Goal: Transaction & Acquisition: Book appointment/travel/reservation

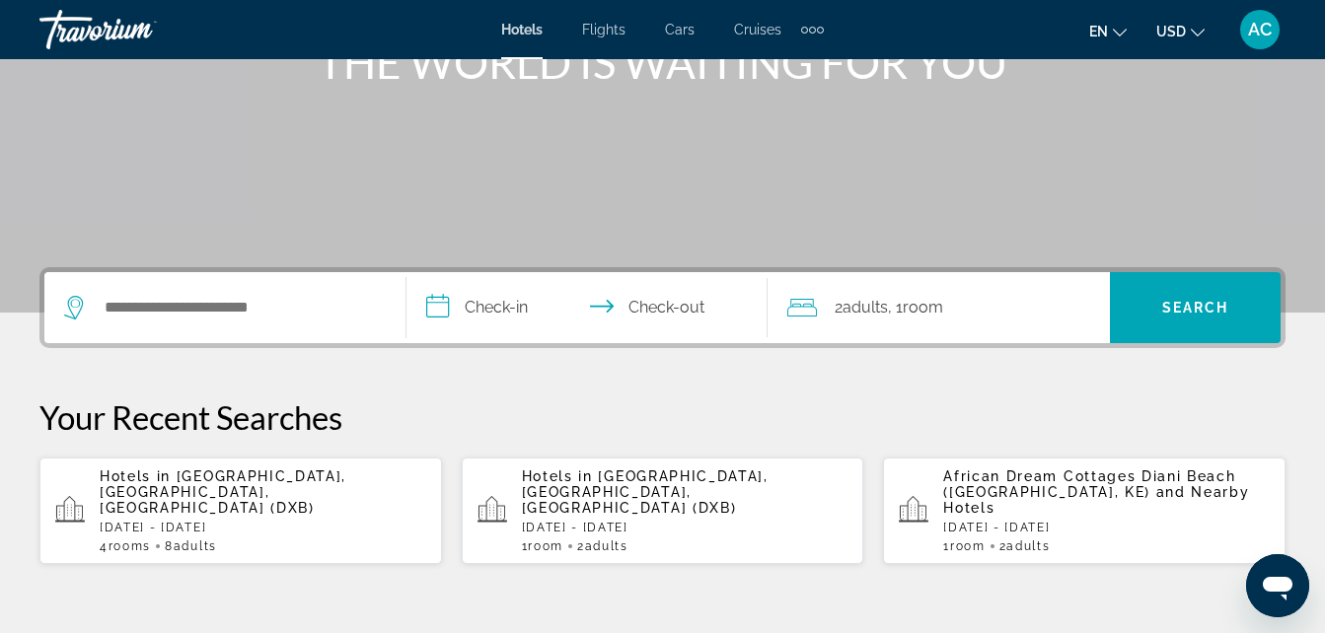
scroll to position [280, 0]
click at [515, 306] on input "**********" at bounding box center [591, 309] width 370 height 77
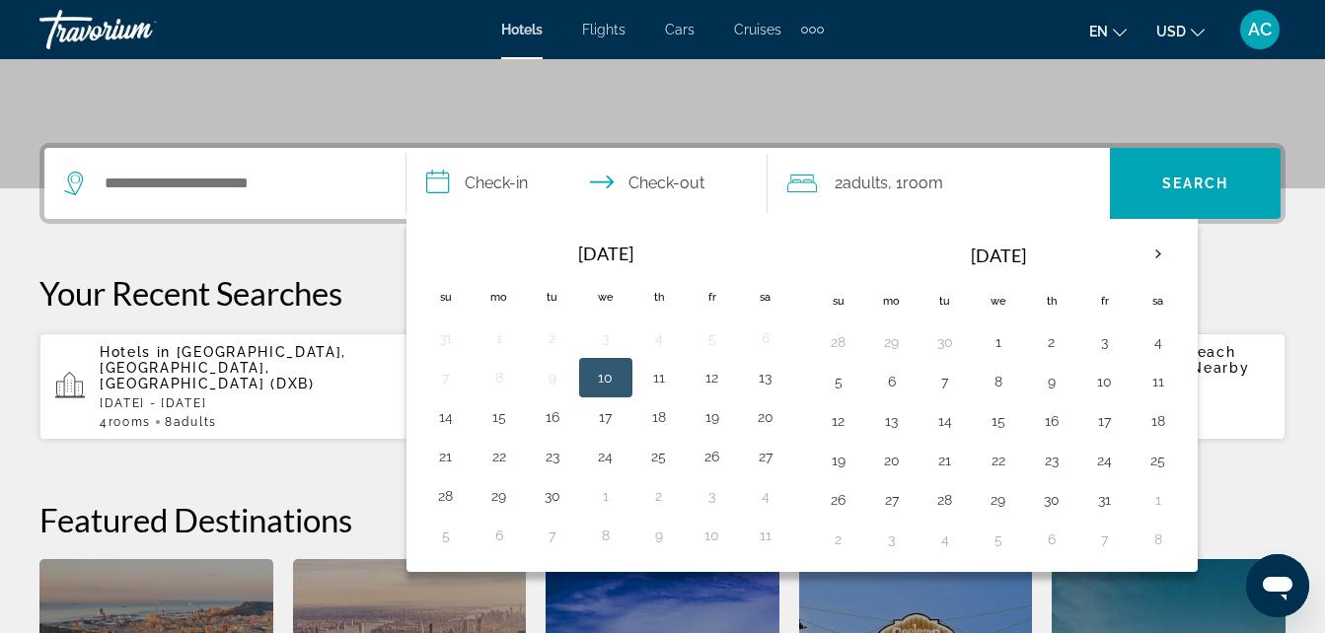
scroll to position [482, 0]
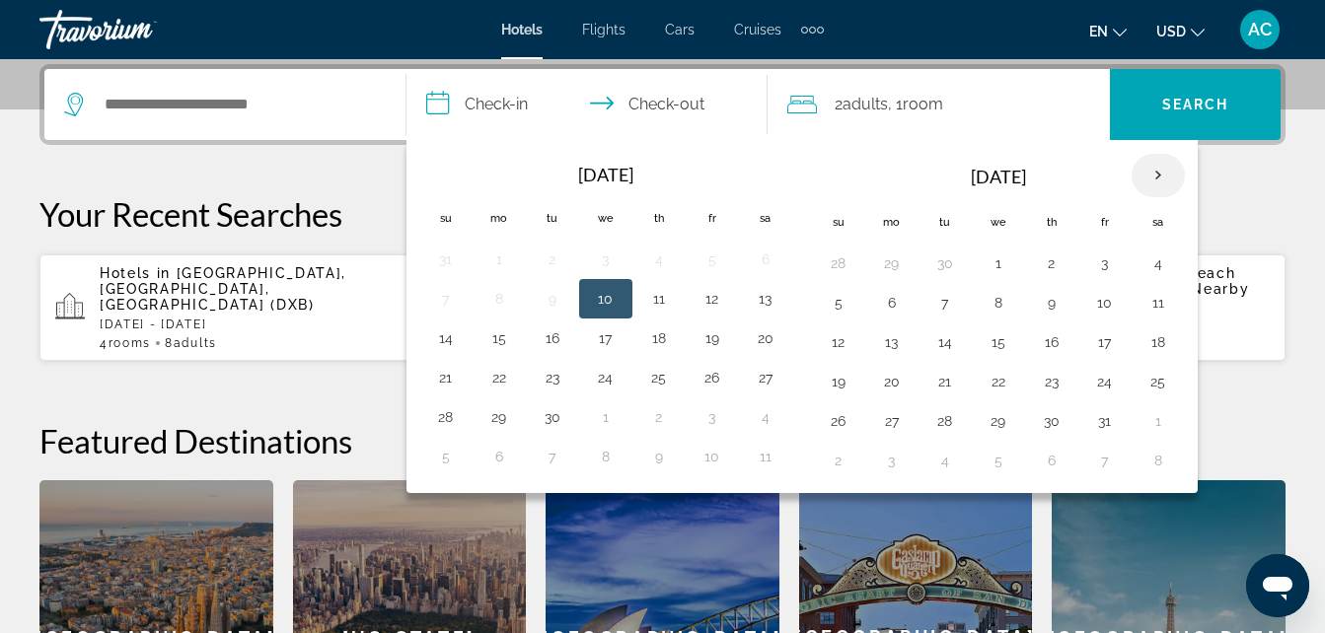
click at [1162, 179] on th "Next month" at bounding box center [1157, 175] width 53 height 43
click at [1157, 260] on button "1" at bounding box center [1158, 264] width 32 height 28
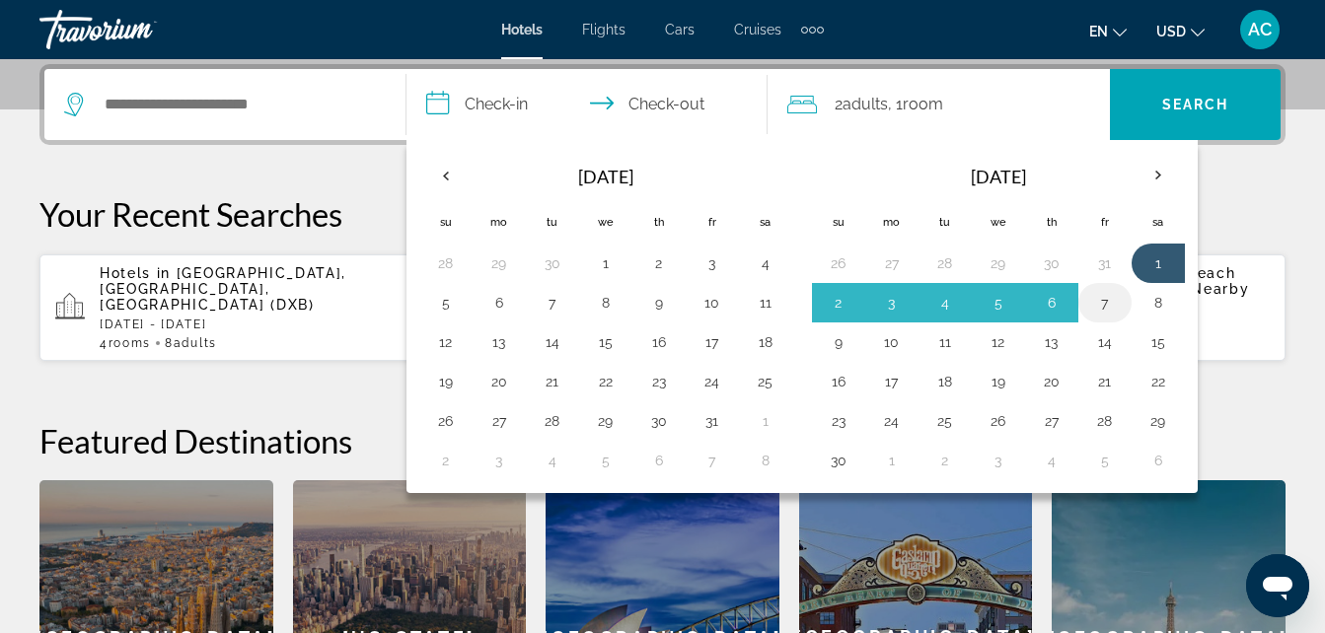
click at [1111, 304] on button "7" at bounding box center [1105, 303] width 32 height 28
type input "**********"
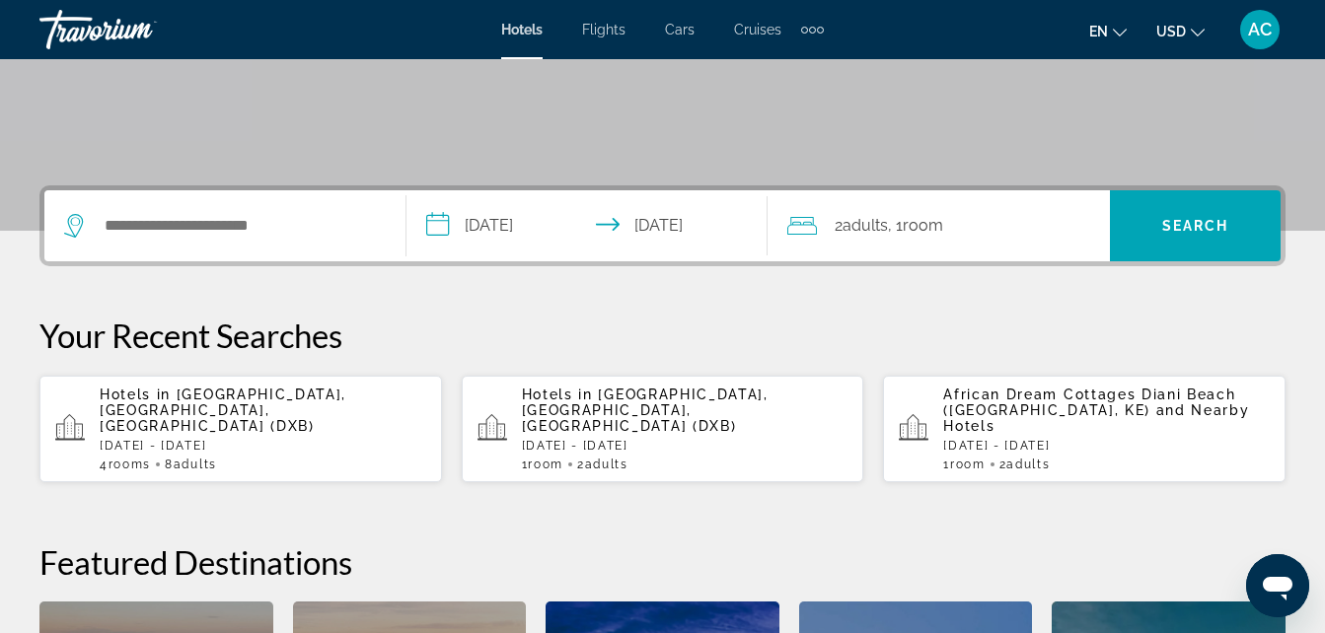
scroll to position [355, 0]
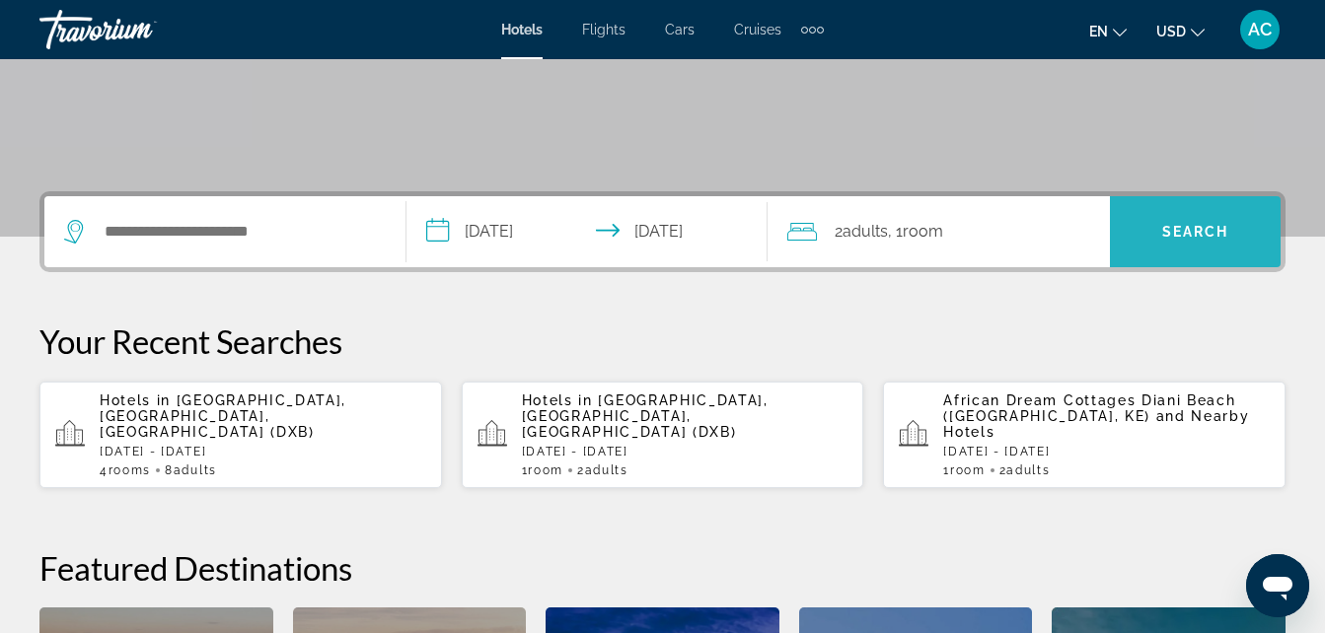
click at [1199, 229] on span "Search" at bounding box center [1195, 232] width 67 height 16
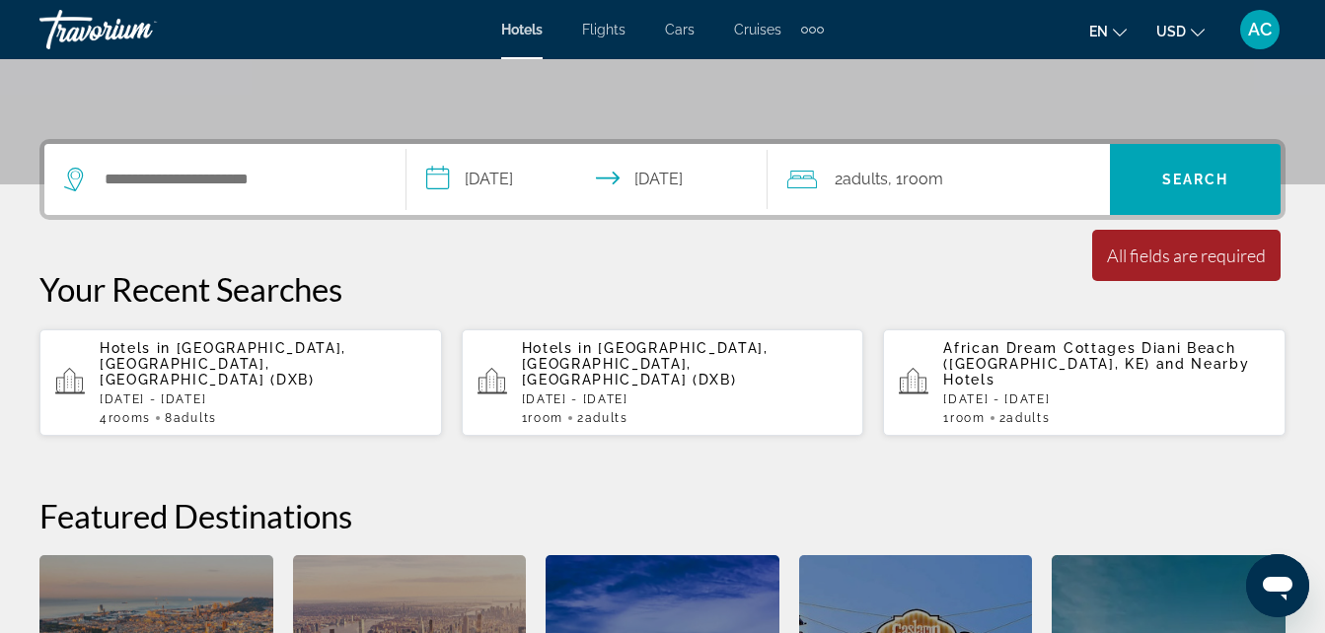
scroll to position [404, 0]
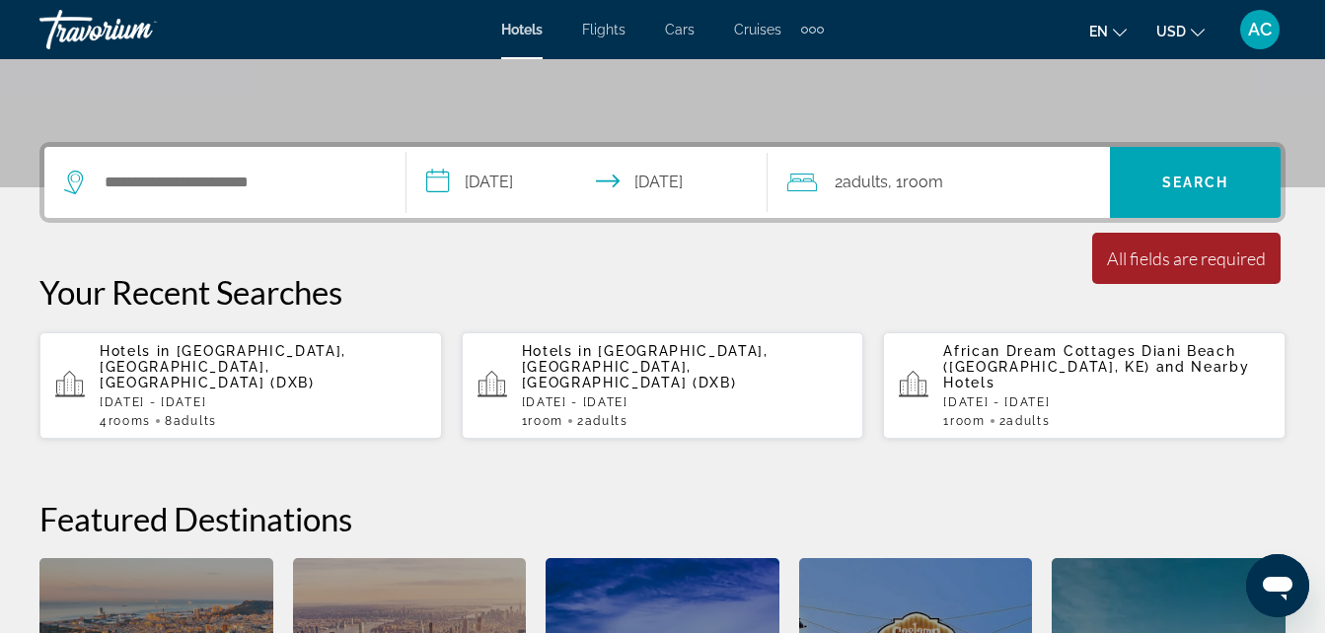
click at [318, 414] on div "4 Room rooms 8 Adult Adults" at bounding box center [263, 421] width 326 height 14
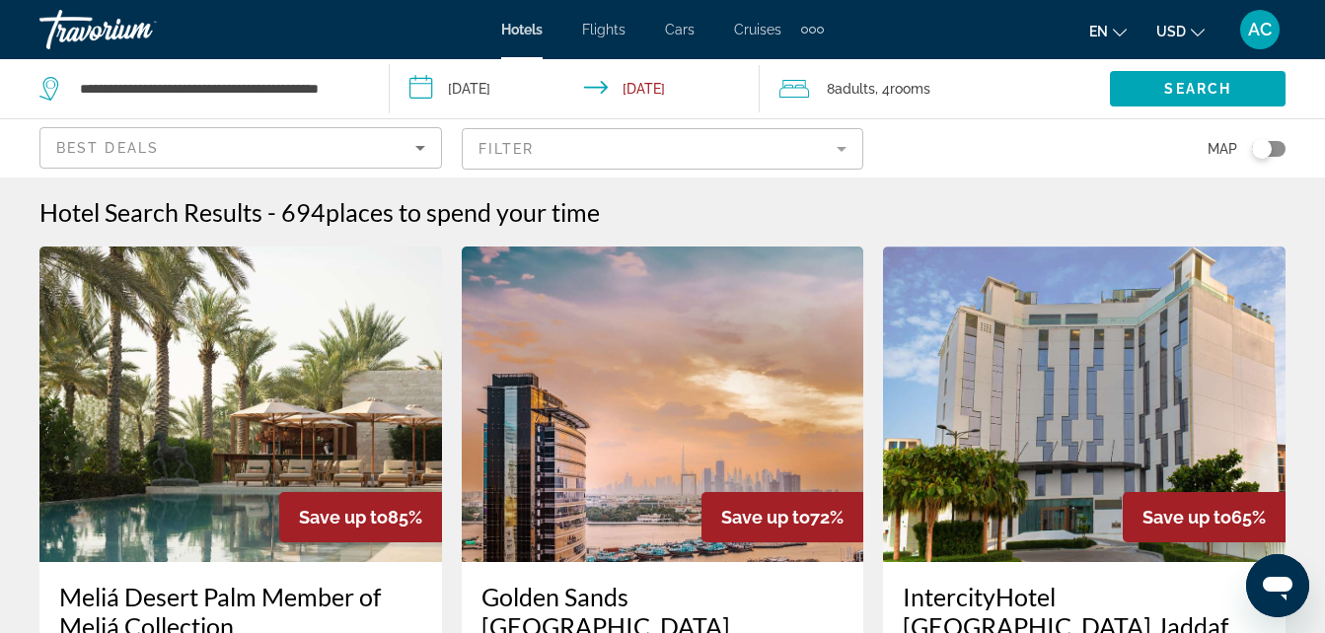
click at [862, 85] on span "Adults" at bounding box center [854, 89] width 40 height 16
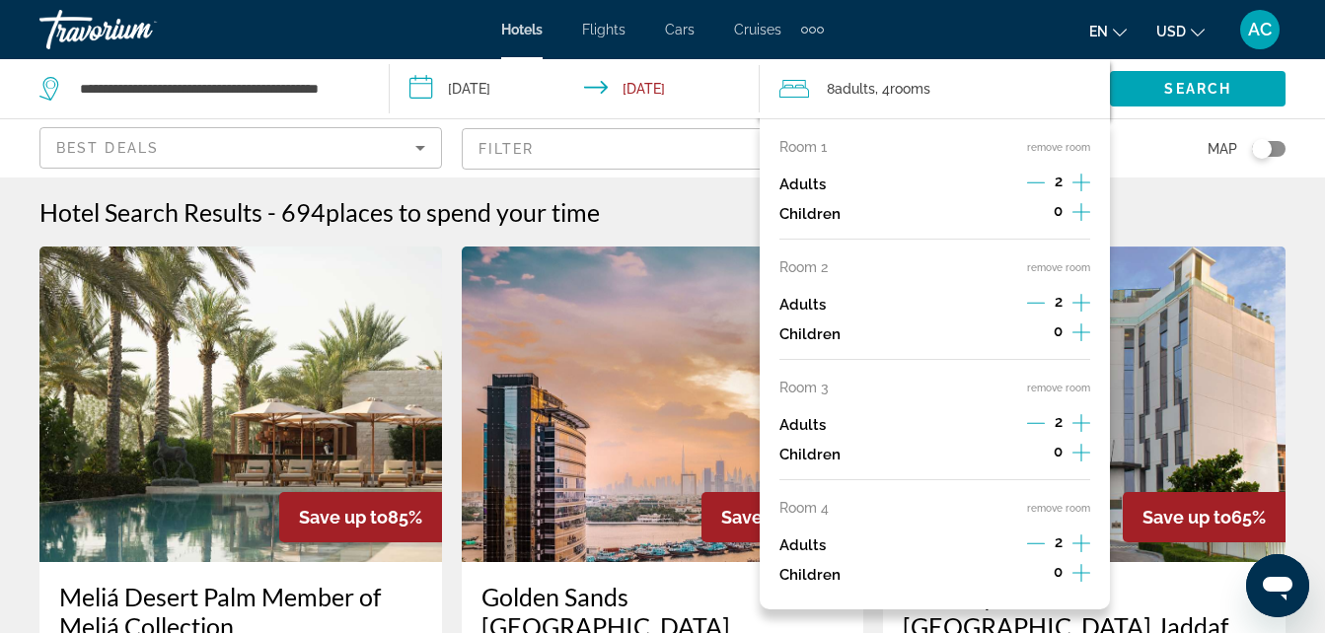
click at [1056, 261] on button "remove room" at bounding box center [1058, 267] width 63 height 13
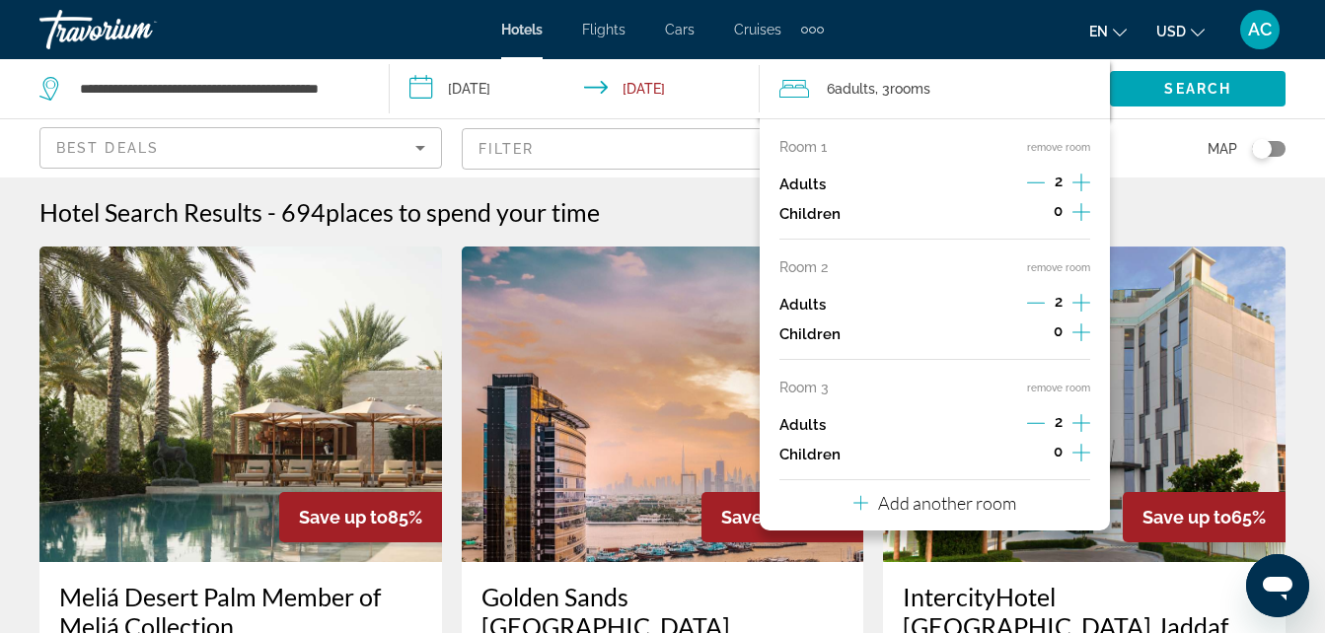
click at [1056, 261] on button "remove room" at bounding box center [1058, 267] width 63 height 13
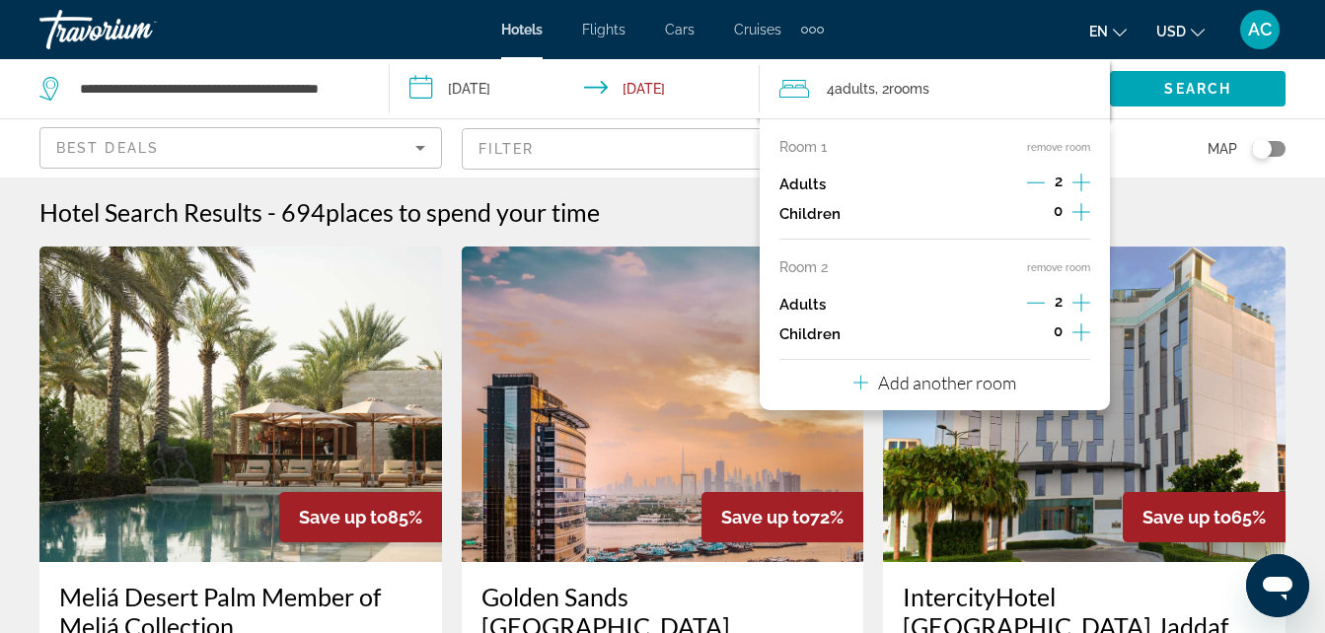
click at [1056, 261] on button "remove room" at bounding box center [1058, 267] width 63 height 13
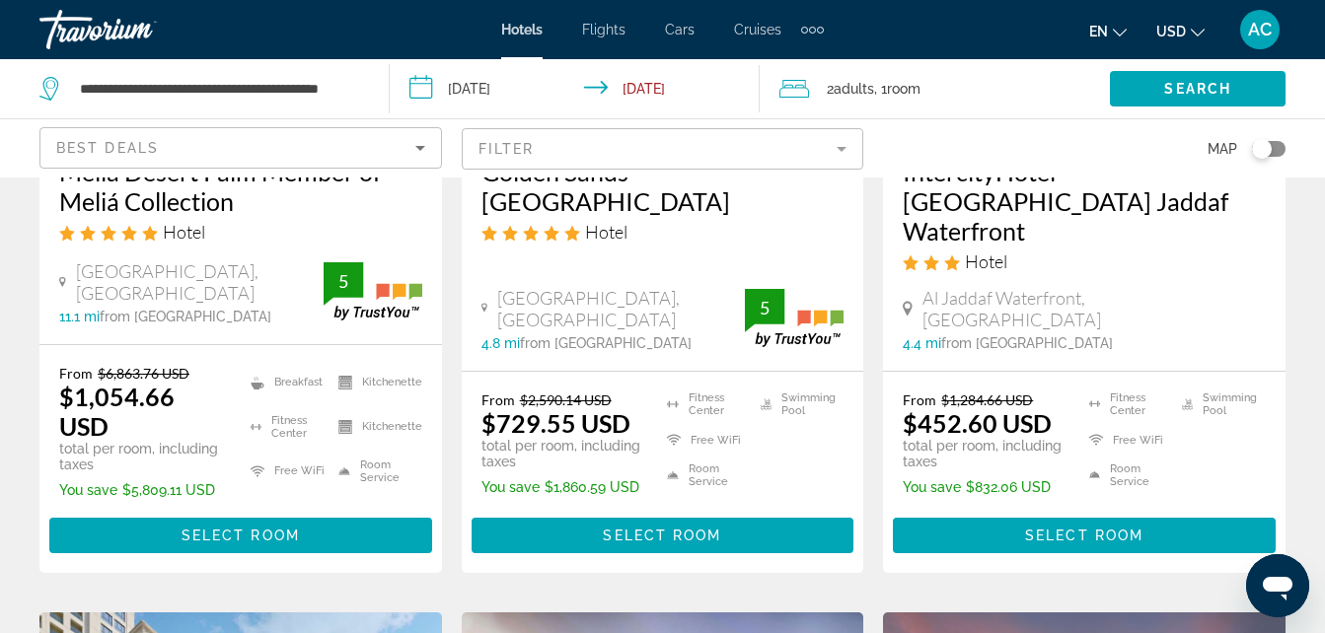
scroll to position [426, 0]
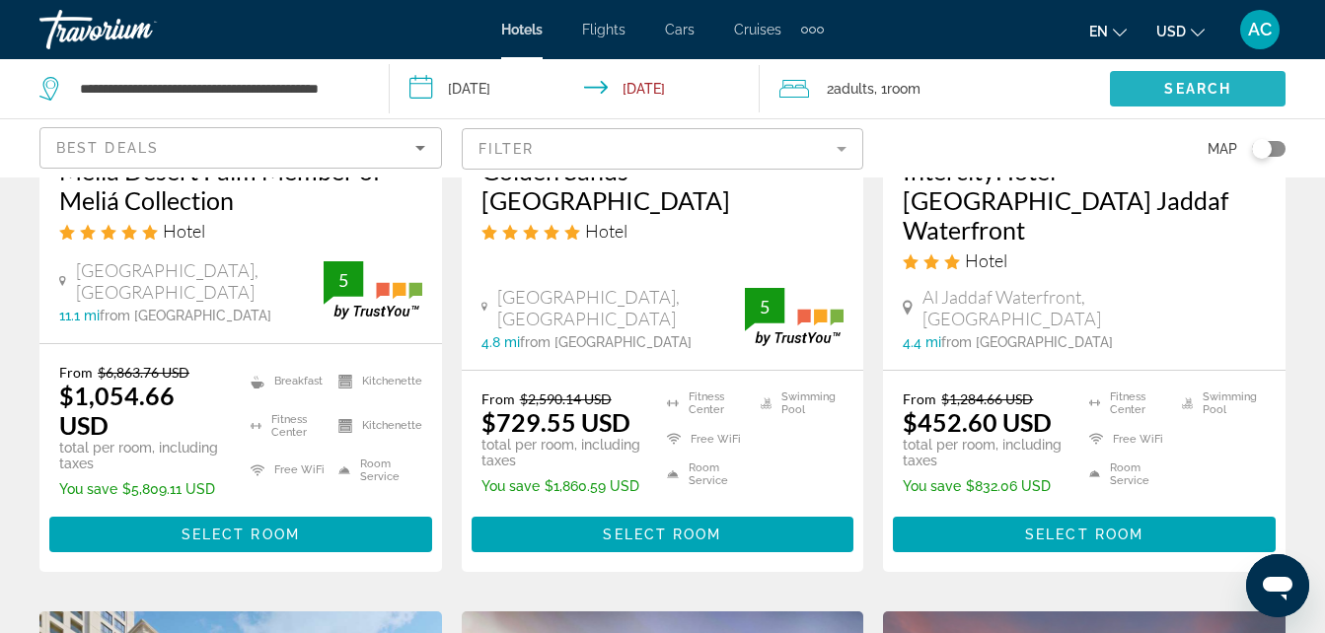
click at [1169, 79] on span "Search widget" at bounding box center [1198, 88] width 176 height 47
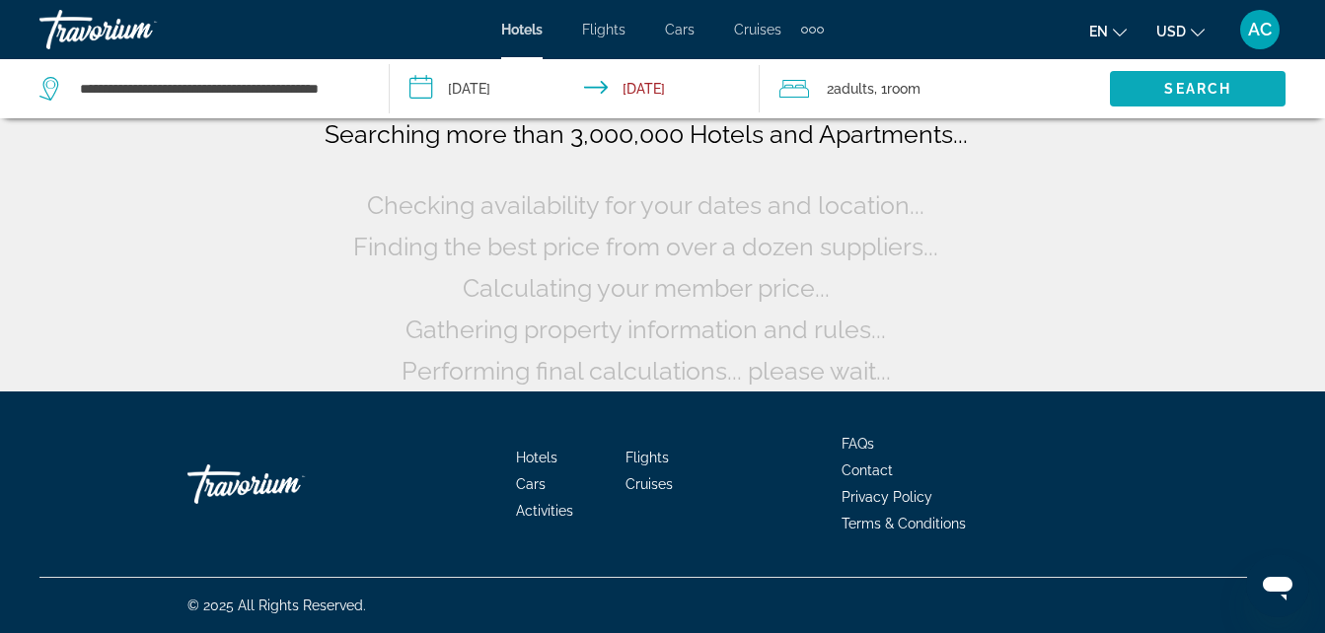
scroll to position [163, 0]
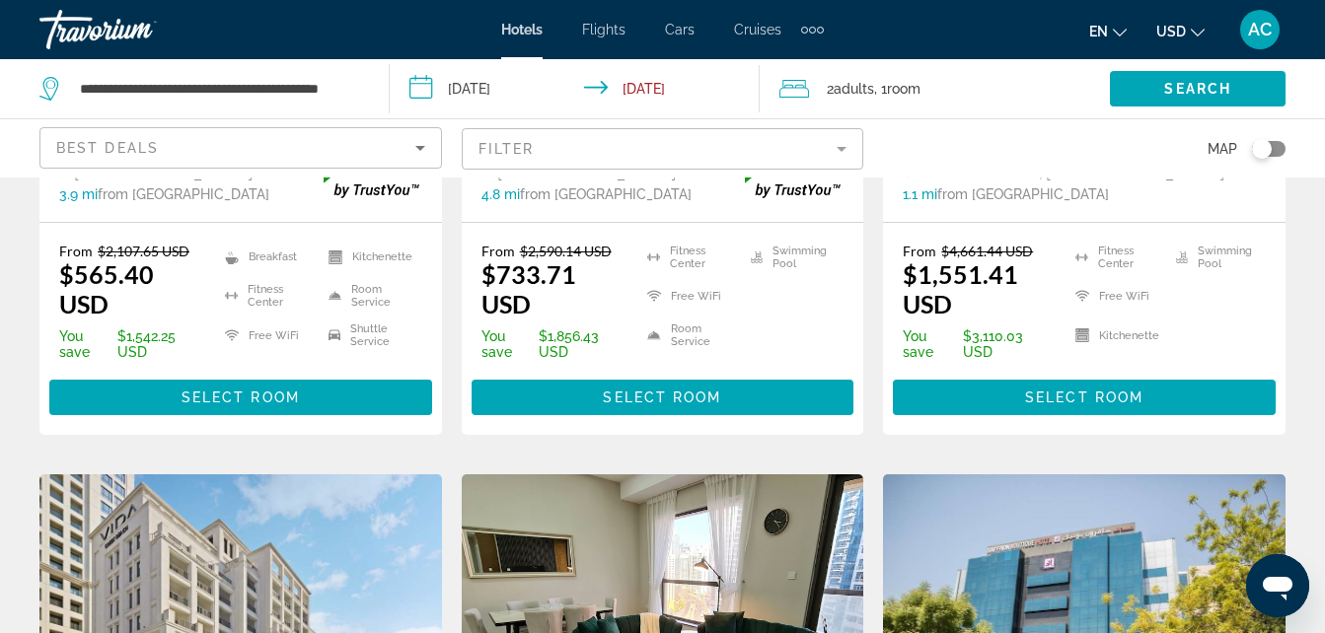
scroll to position [541, 0]
